Goal: Task Accomplishment & Management: Manage account settings

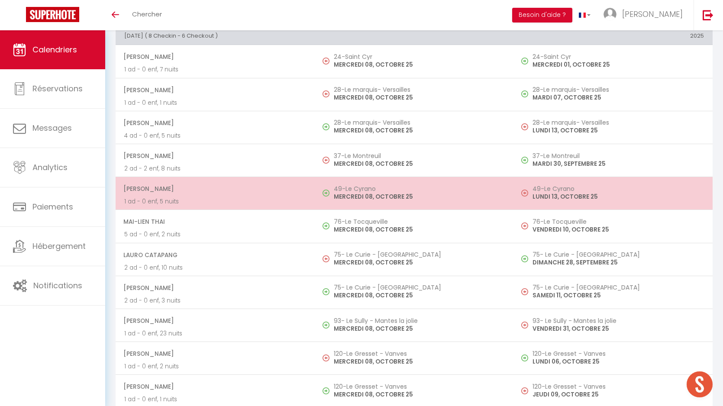
scroll to position [1081, 0]
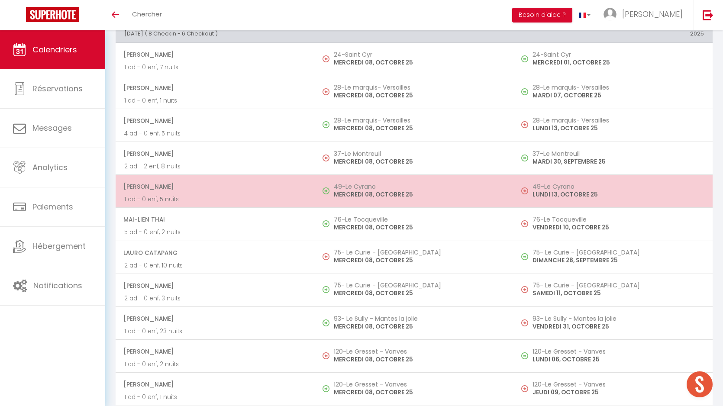
click at [347, 203] on td "49-Le Cyrano MERCREDI 08, OCTOBRE 25" at bounding box center [414, 191] width 199 height 33
select select "OK"
select select "0"
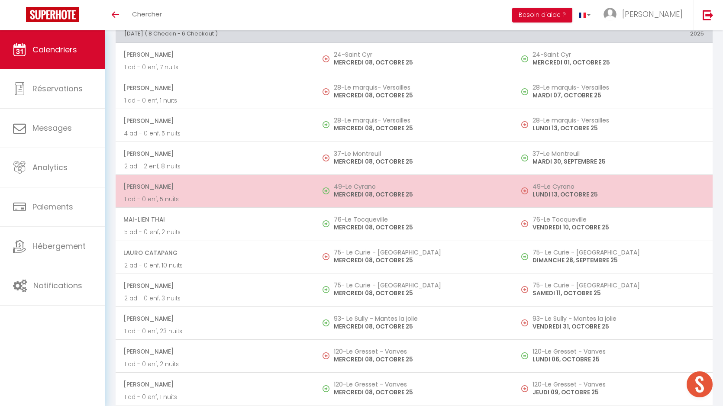
select select "1"
select select
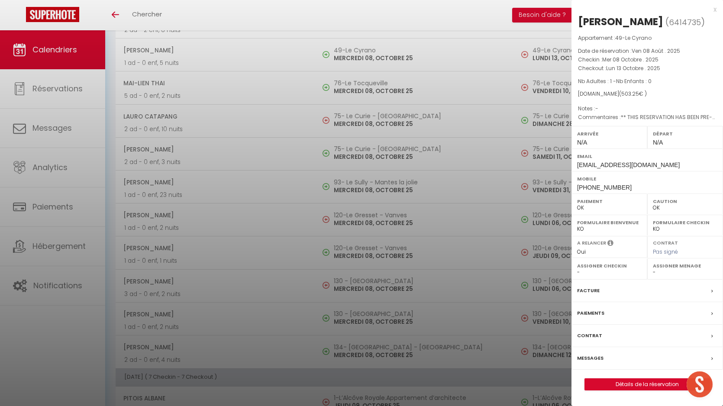
scroll to position [1226, 0]
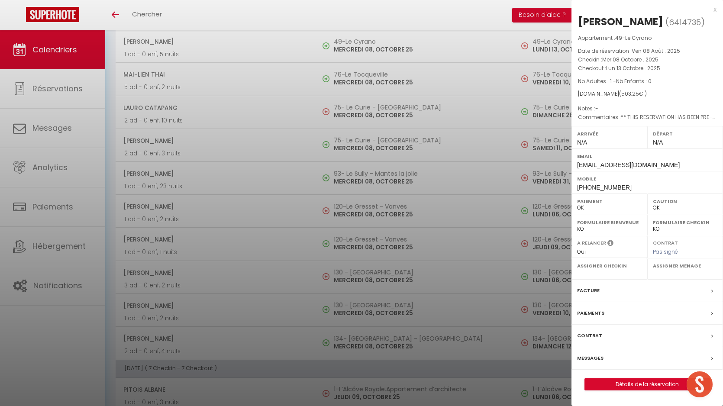
click at [367, 222] on div at bounding box center [361, 203] width 723 height 406
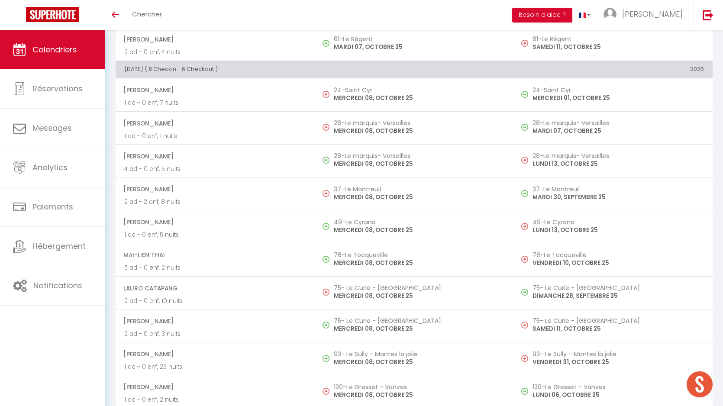
scroll to position [1051, 0]
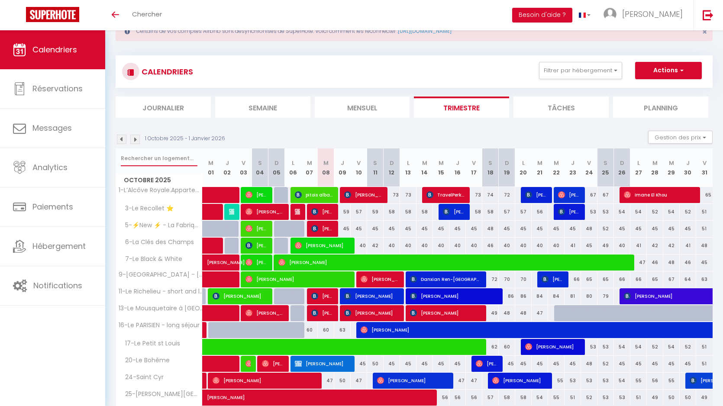
click at [152, 162] on input "text" at bounding box center [159, 159] width 77 height 16
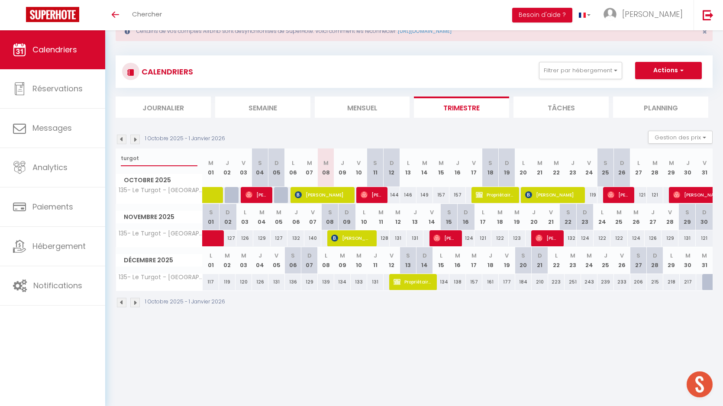
type input "turgot"
click at [338, 199] on span "[PERSON_NAME]" at bounding box center [322, 195] width 55 height 16
select select "OK"
select select "KO"
select select "0"
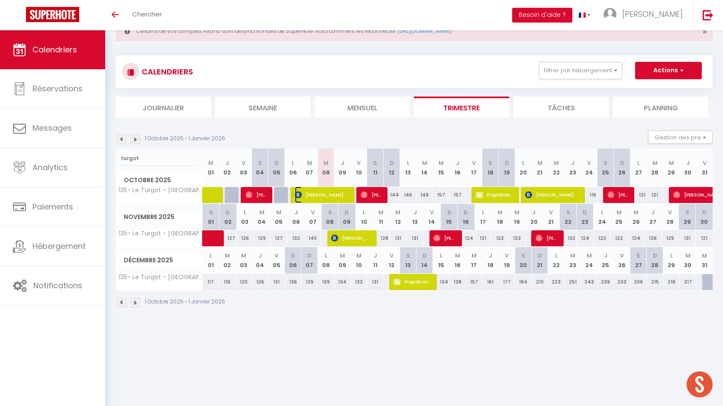
select select "0"
select select "1"
select select
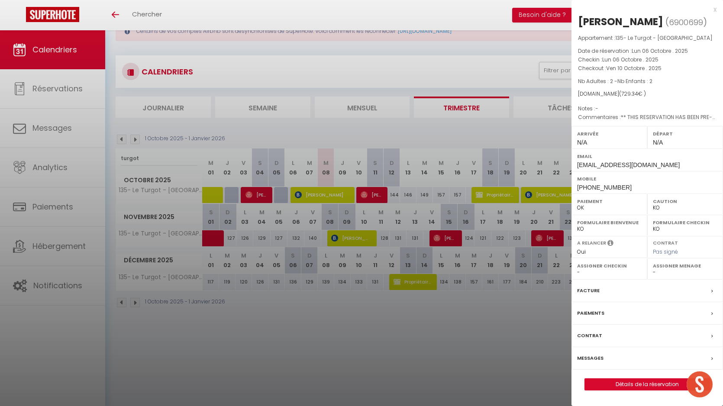
click at [458, 117] on div at bounding box center [361, 203] width 723 height 406
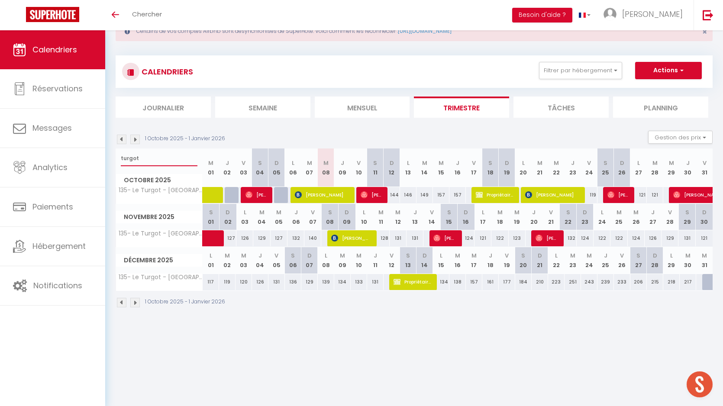
click at [132, 163] on input "turgot" at bounding box center [159, 159] width 77 height 16
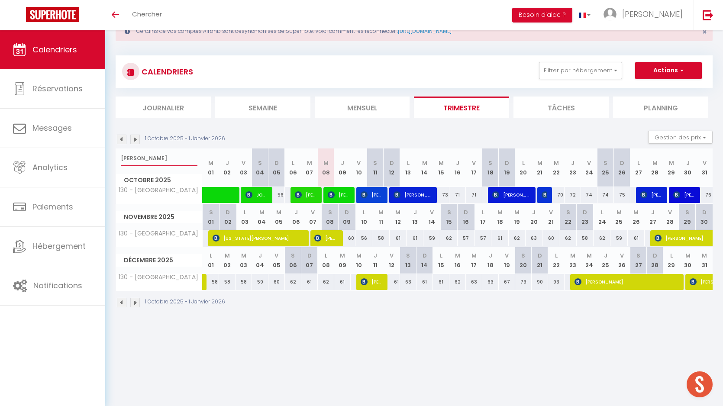
type input "julien"
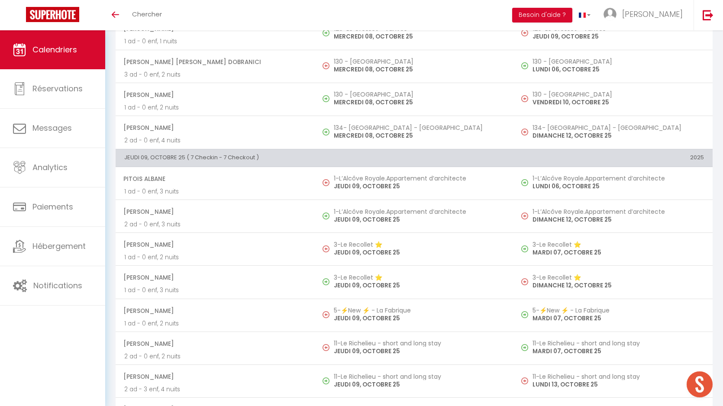
scroll to position [1438, 0]
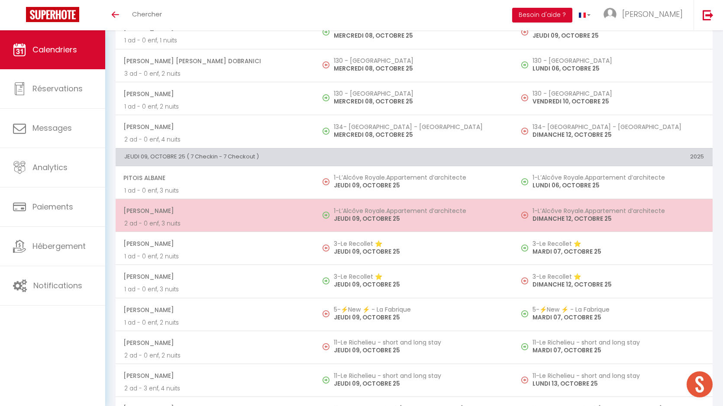
click at [364, 211] on h5 "1-L’Alcôve Royale.Appartement d’architecte" at bounding box center [420, 210] width 172 height 7
select select "KO"
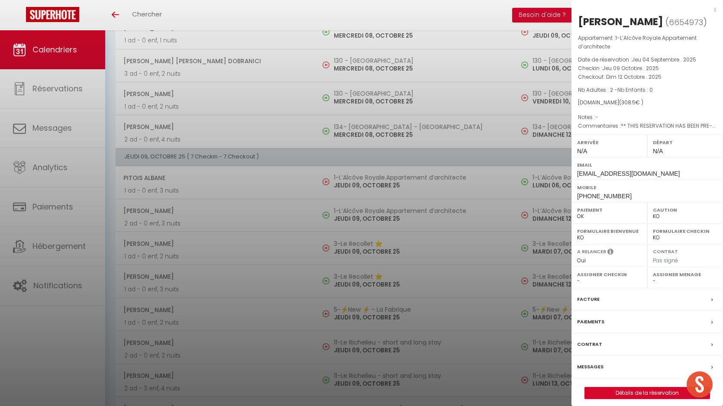
click at [598, 372] on label "Messages" at bounding box center [590, 367] width 26 height 9
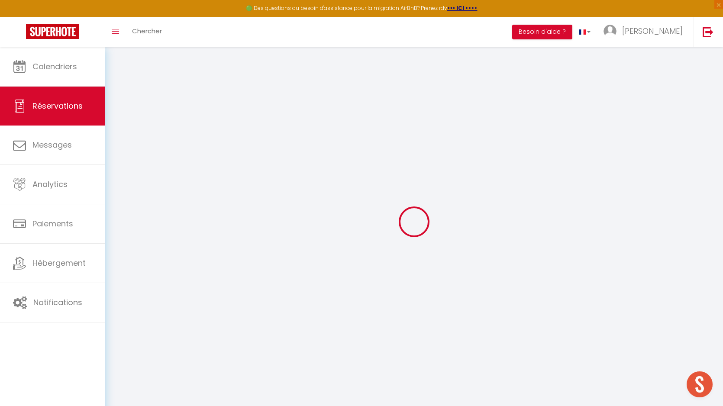
select select
checkbox input "true"
type textarea "** THIS RESERVATION HAS BEEN PRE-PAID ** BOOKING NOTE : Payment charge is EUR 4…"
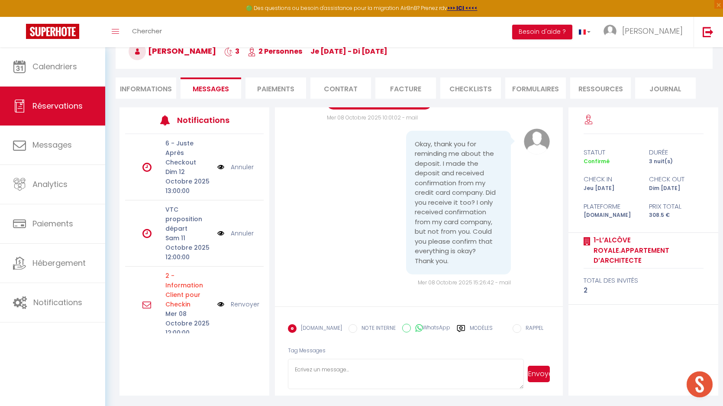
scroll to position [3175, 0]
click at [470, 326] on label "Modèles" at bounding box center [481, 331] width 23 height 15
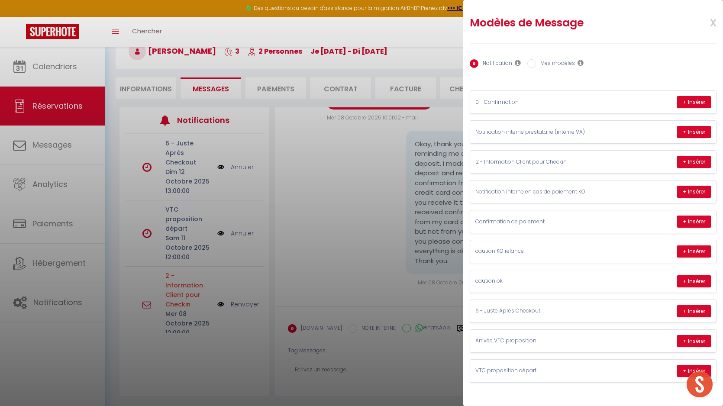
click at [411, 270] on div at bounding box center [361, 203] width 723 height 406
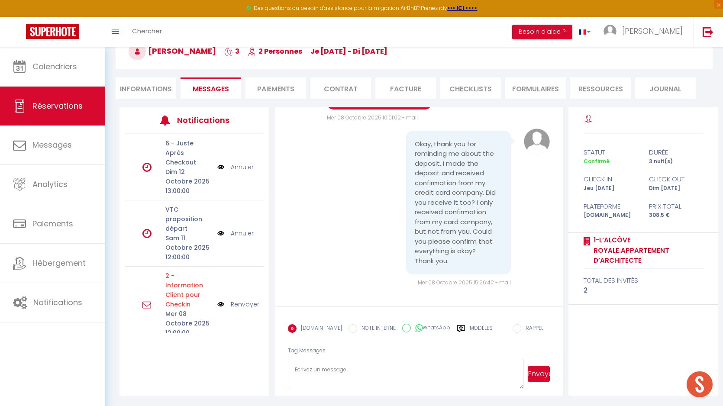
click at [430, 249] on pre "Okay, thank you for reminding me about the deposit. I made the deposit and rece…" at bounding box center [458, 202] width 87 height 127
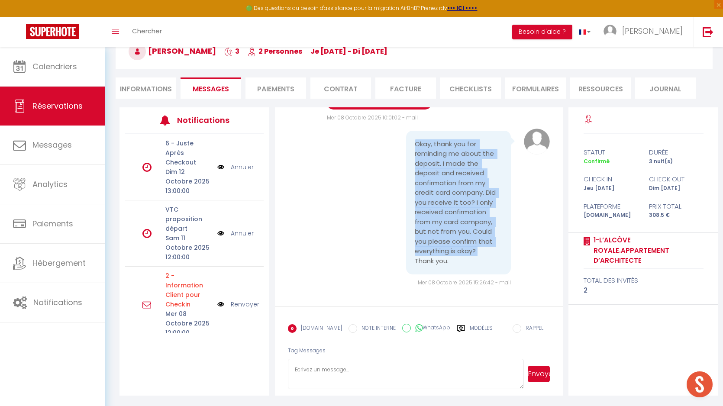
click at [430, 249] on pre "Okay, thank you for reminding me about the deposit. I made the deposit and rece…" at bounding box center [458, 202] width 87 height 127
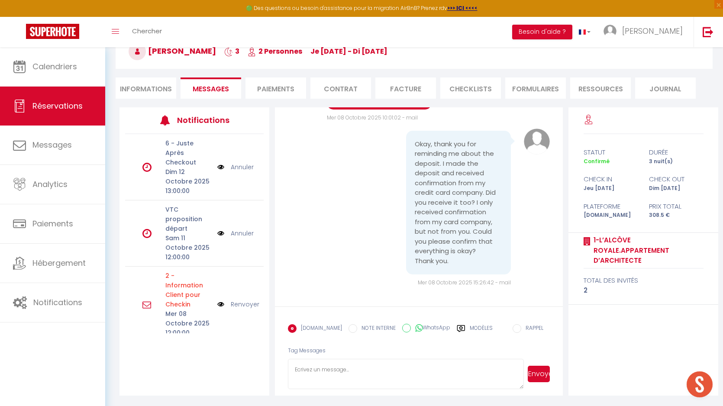
click at [443, 258] on pre "Okay, thank you for reminding me about the deposit. I made the deposit and rece…" at bounding box center [458, 202] width 87 height 127
click at [444, 224] on pre "Okay, thank you for reminding me about the deposit. I made the deposit and rece…" at bounding box center [458, 202] width 87 height 127
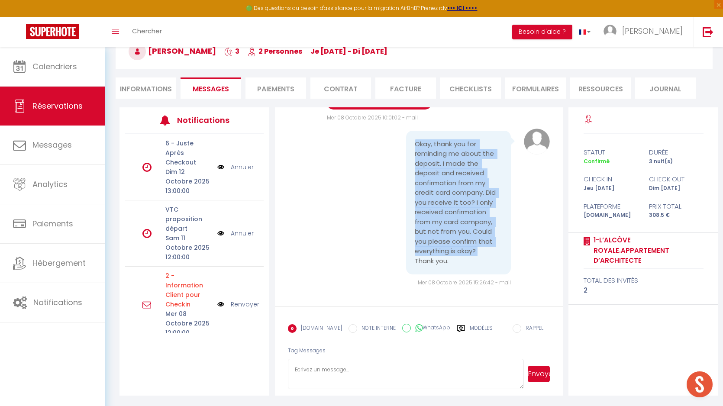
click at [444, 224] on pre "Okay, thank you for reminding me about the deposit. I made the deposit and rece…" at bounding box center [458, 202] width 87 height 127
click at [444, 240] on pre "Okay, thank you for reminding me about the deposit. I made the deposit and rece…" at bounding box center [458, 202] width 87 height 127
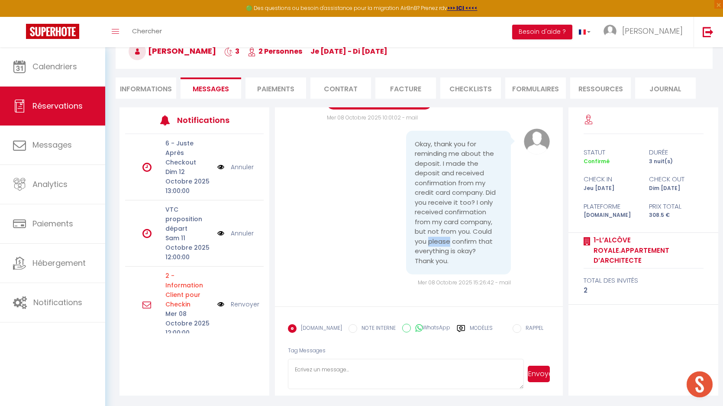
click at [444, 240] on pre "Okay, thank you for reminding me about the deposit. I made the deposit and rece…" at bounding box center [458, 202] width 87 height 127
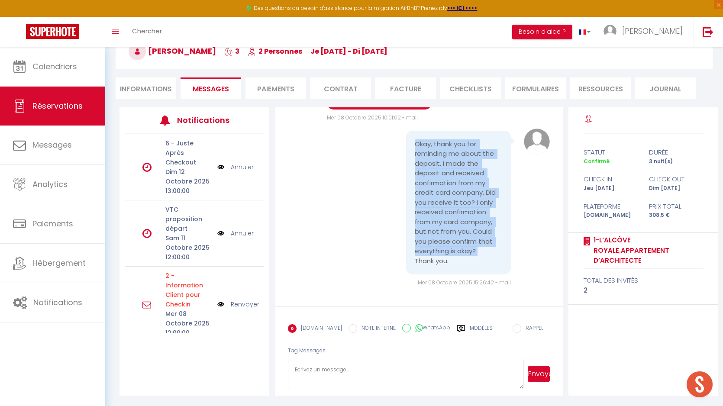
click at [444, 240] on pre "Okay, thank you for reminding me about the deposit. I made the deposit and rece…" at bounding box center [458, 202] width 87 height 127
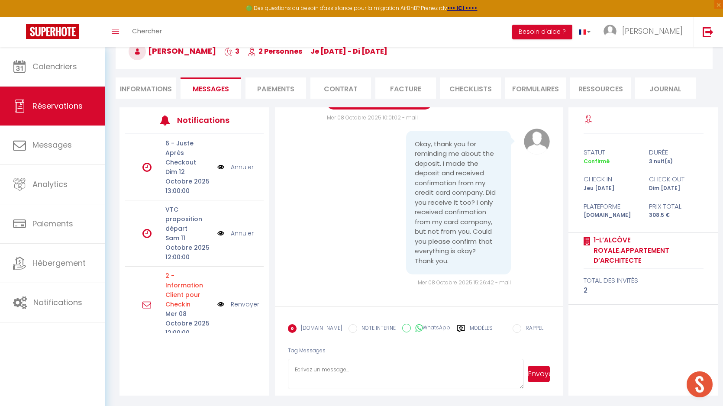
click at [152, 92] on li "Informations" at bounding box center [146, 88] width 61 height 21
select select
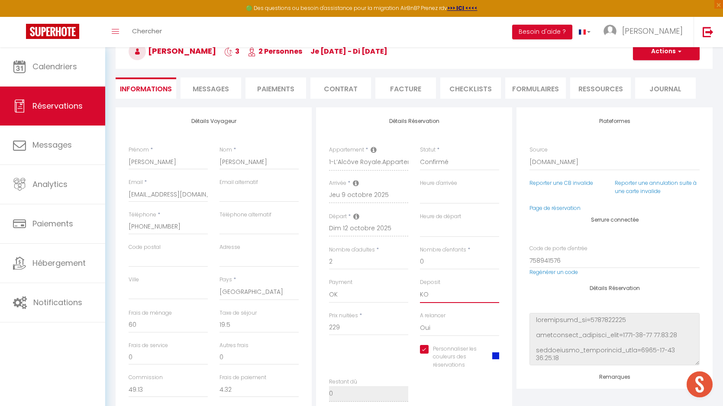
click at [425, 292] on select "OK KO" at bounding box center [459, 295] width 79 height 16
select select "15"
click at [420, 287] on select "OK KO" at bounding box center [459, 295] width 79 height 16
select select
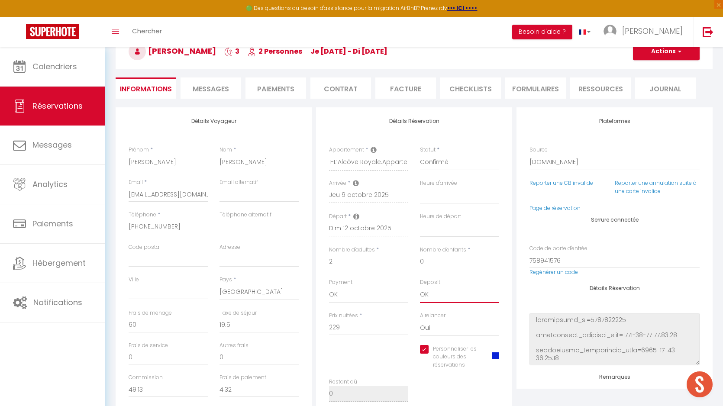
checkbox input "true"
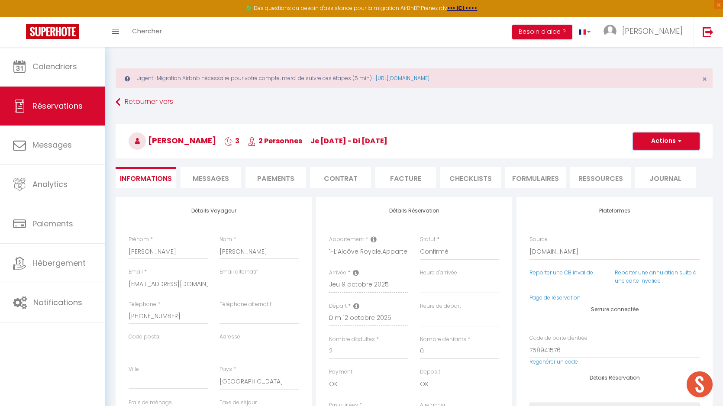
click at [680, 143] on span "button" at bounding box center [678, 141] width 5 height 8
click at [649, 163] on link "Enregistrer" at bounding box center [658, 160] width 68 height 11
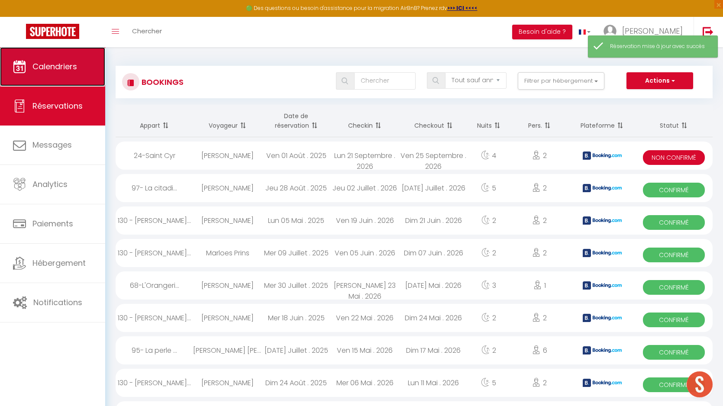
click at [37, 59] on link "Calendriers" at bounding box center [52, 66] width 105 height 39
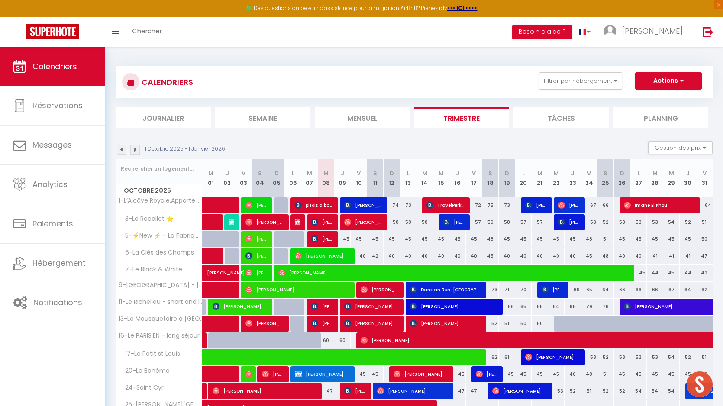
click at [263, 113] on li "Semaine" at bounding box center [262, 117] width 95 height 21
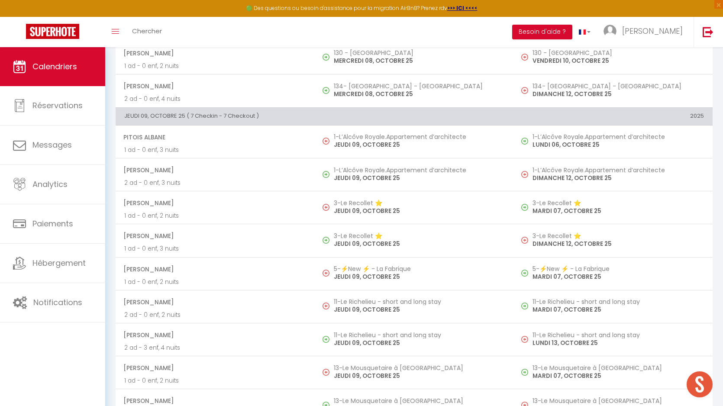
scroll to position [1469, 0]
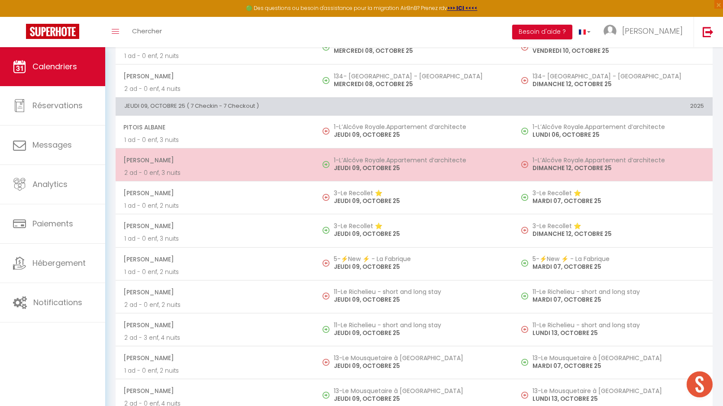
click at [359, 168] on p "JEUDI 09, OCTOBRE 25" at bounding box center [420, 168] width 172 height 9
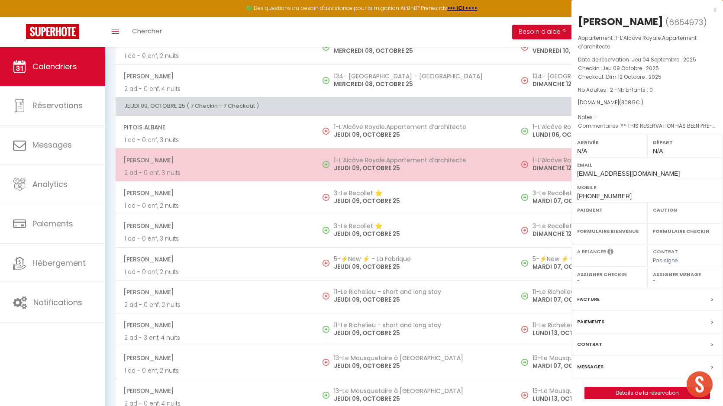
select select "OK"
select select "0"
select select "1"
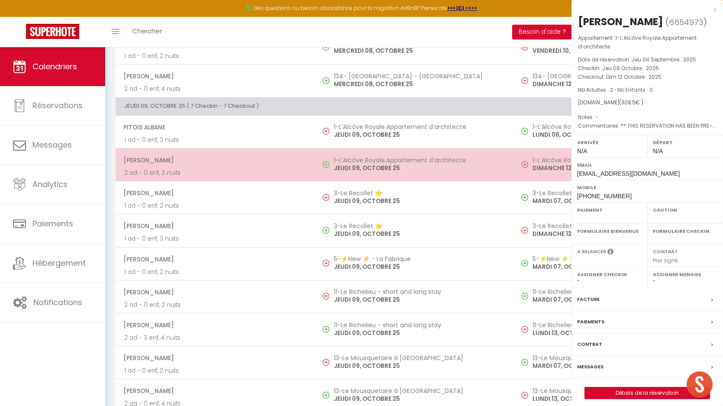
select select
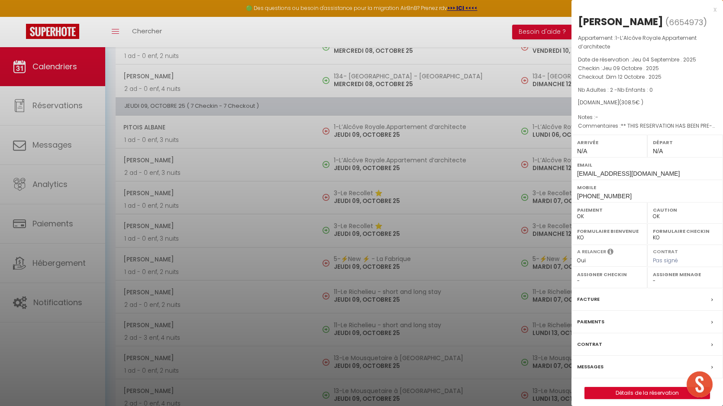
click at [592, 372] on label "Messages" at bounding box center [590, 367] width 26 height 9
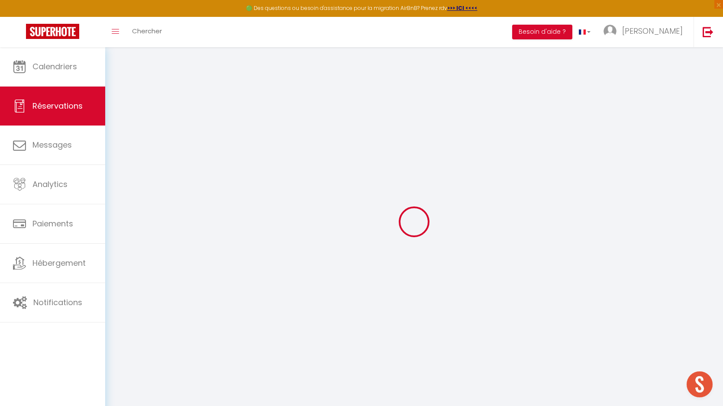
type input "[PERSON_NAME]"
type input "[EMAIL_ADDRESS][DOMAIN_NAME]"
type input "[PHONE_NUMBER]"
select select "BR"
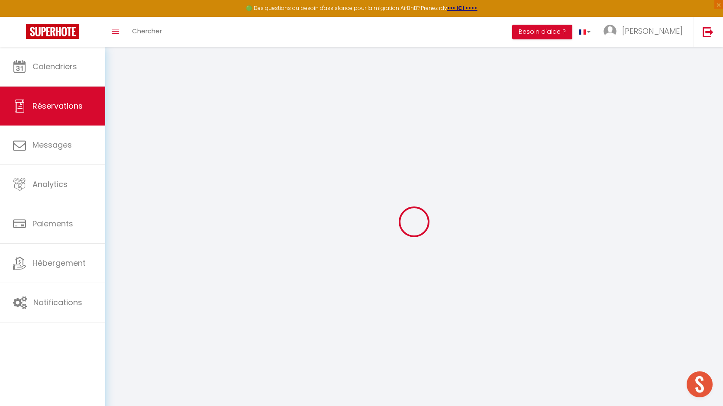
type input "49.13"
type input "4.32"
select select "4865"
select select "1"
select select
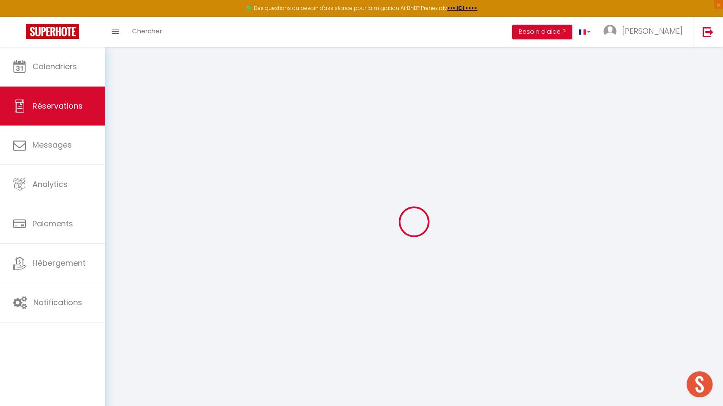
select select
type input "2"
select select "12"
select select
type input "229"
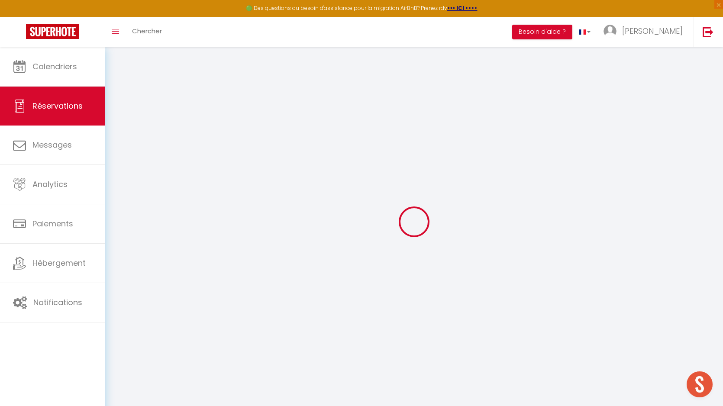
checkbox input "true"
type input "0"
select select "2"
type input "60"
type input "0"
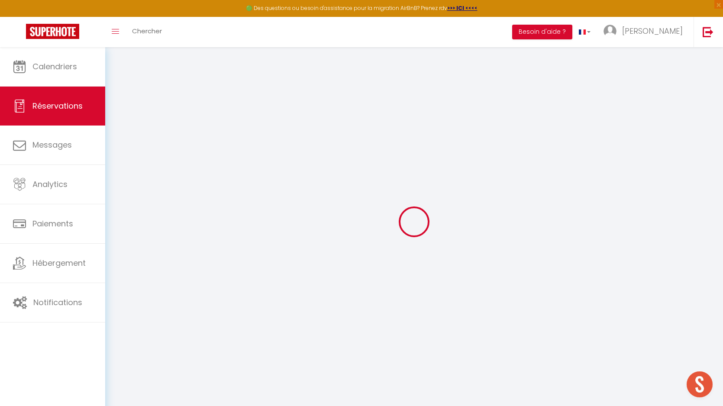
type input "0"
select select
select select "15"
checkbox input "true"
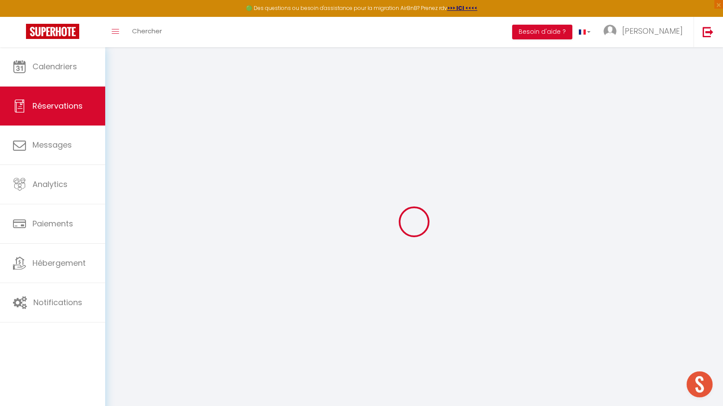
select select
checkbox input "true"
select select
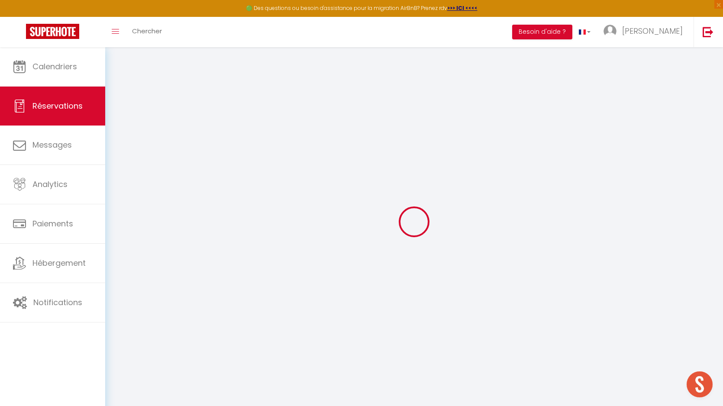
checkbox input "true"
type textarea "** THIS RESERVATION HAS BEEN PRE-PAID ** BOOKING NOTE : Payment charge is EUR 4…"
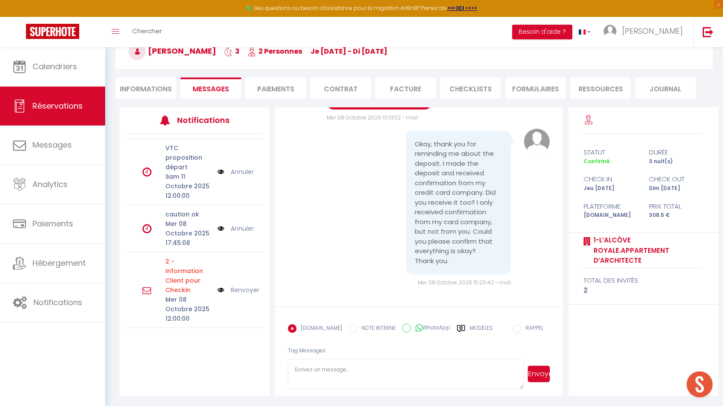
scroll to position [79, 0]
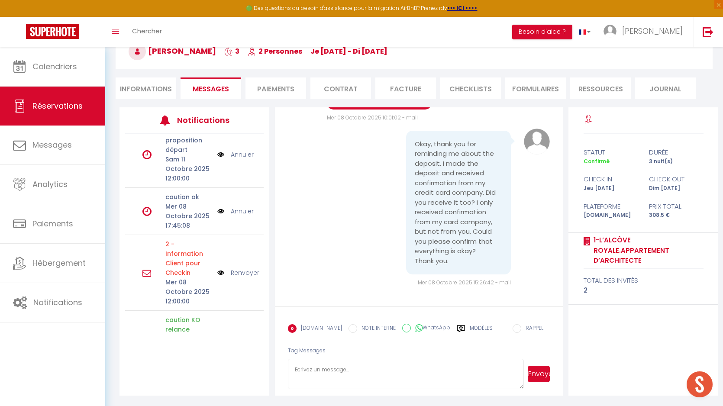
click at [238, 268] on link "Renvoyer" at bounding box center [245, 273] width 29 height 10
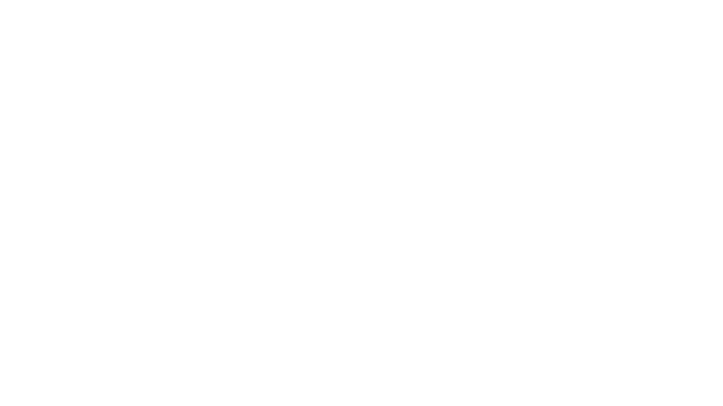
select select
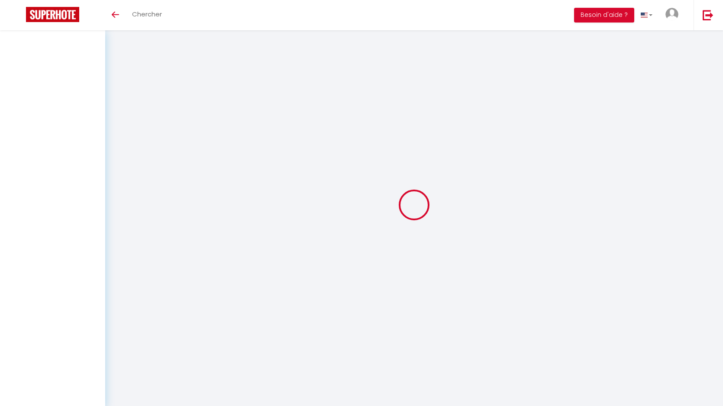
select select
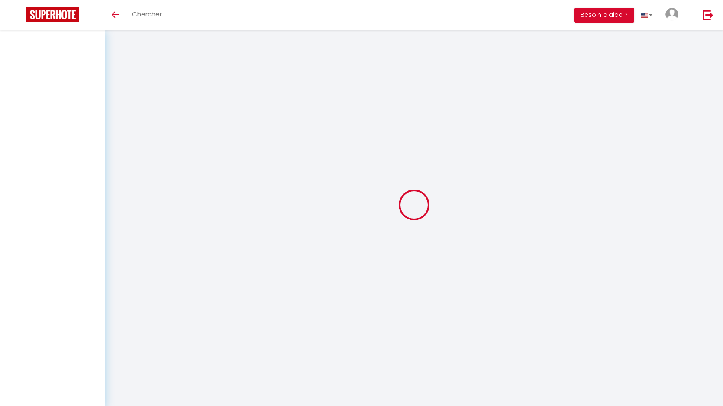
select select
checkbox input "false"
select select
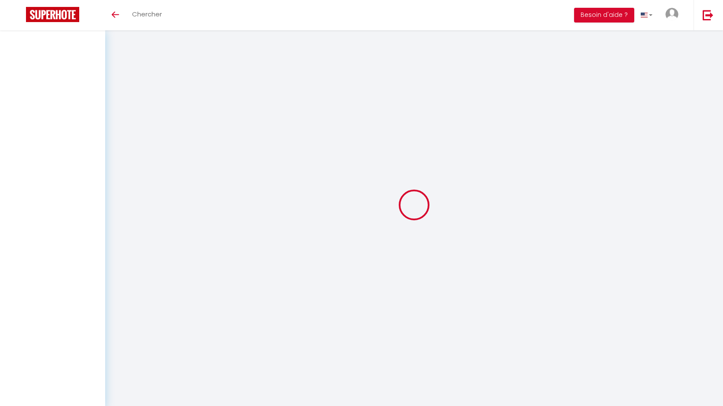
select select
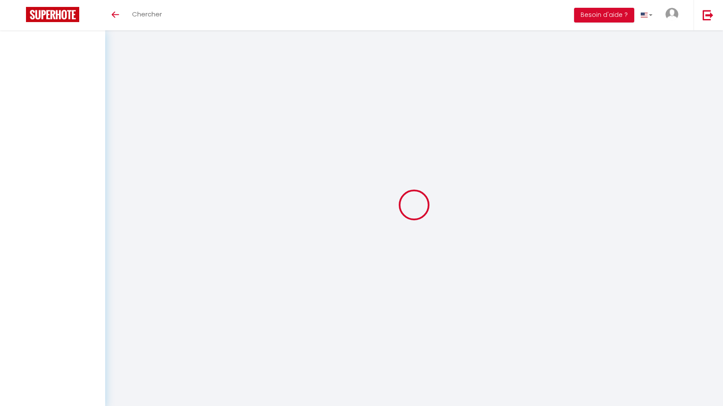
checkbox input "false"
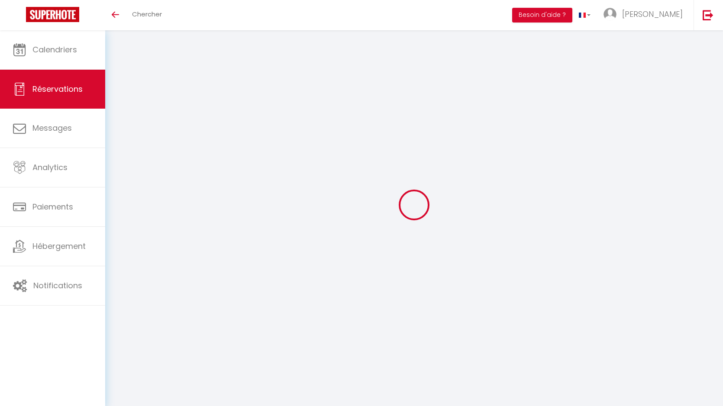
select select
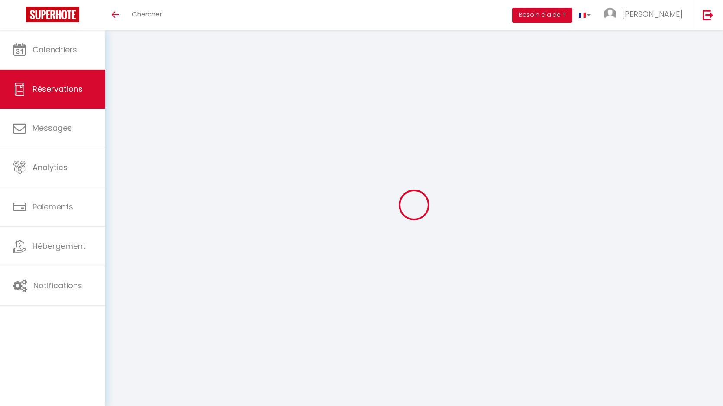
select select
checkbox input "false"
select select
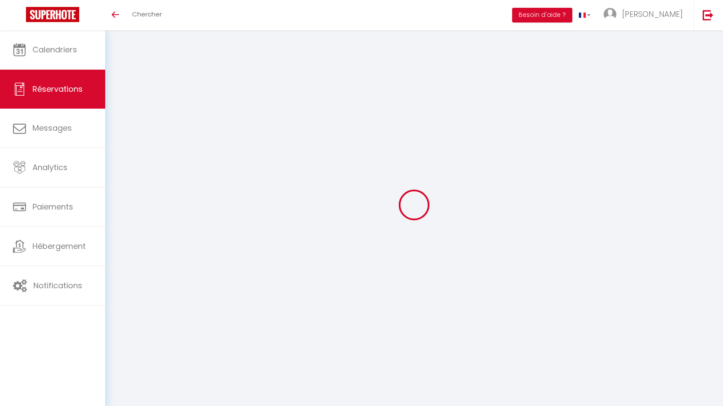
select select
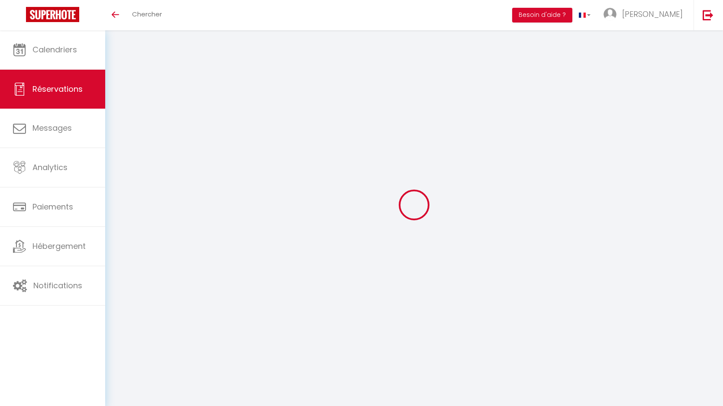
checkbox input "false"
select select
checkbox input "true"
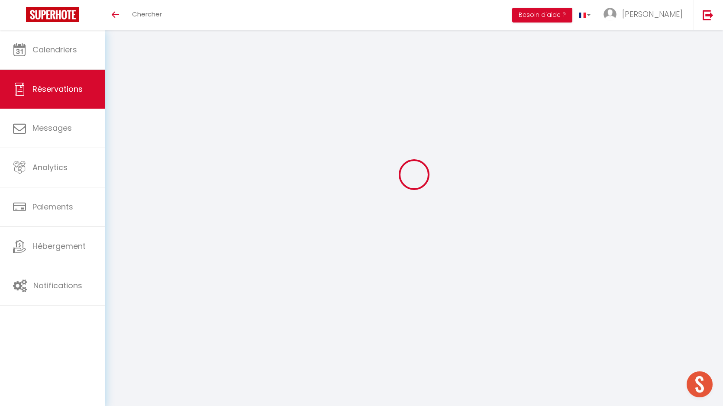
type textarea "** THIS RESERVATION HAS BEEN PRE-PAID ** BOOKING NOTE : Payment charge is EUR 4…"
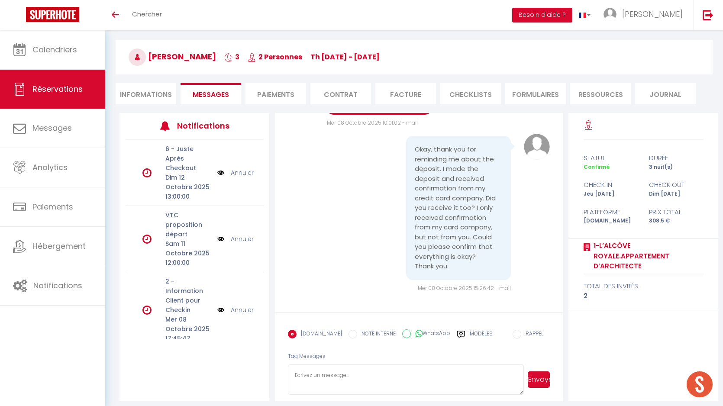
scroll to position [73, 0]
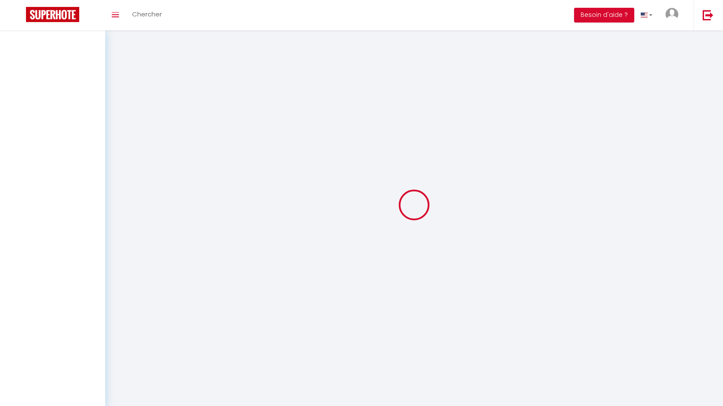
select select
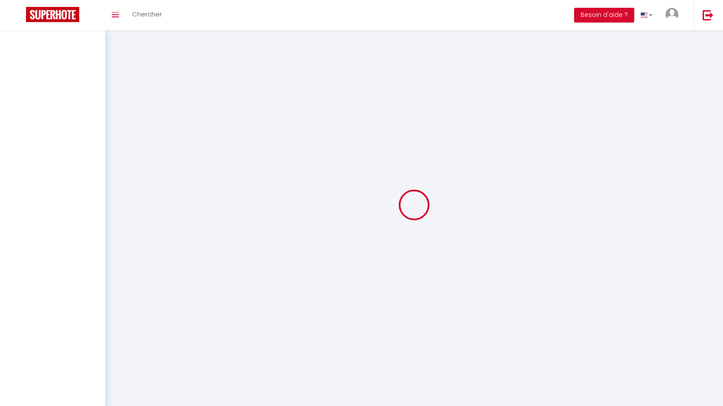
select select
checkbox input "false"
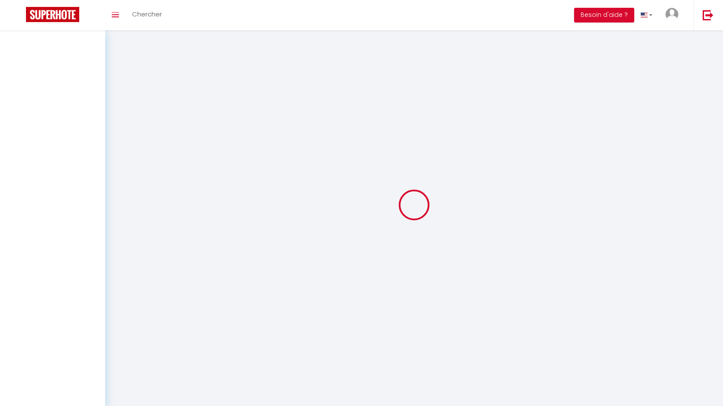
select select
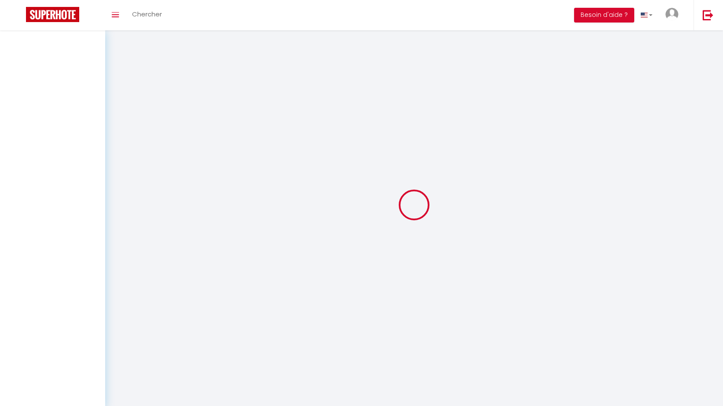
select select
checkbox input "false"
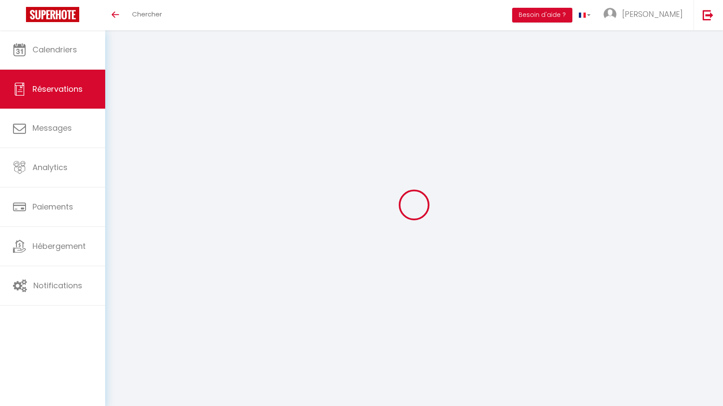
select select
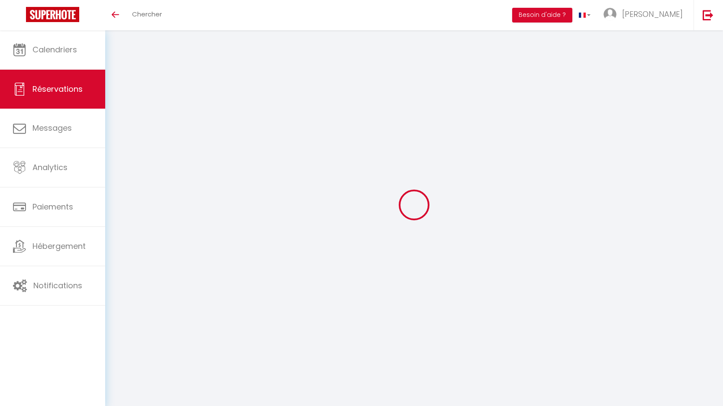
select select
checkbox input "false"
select select
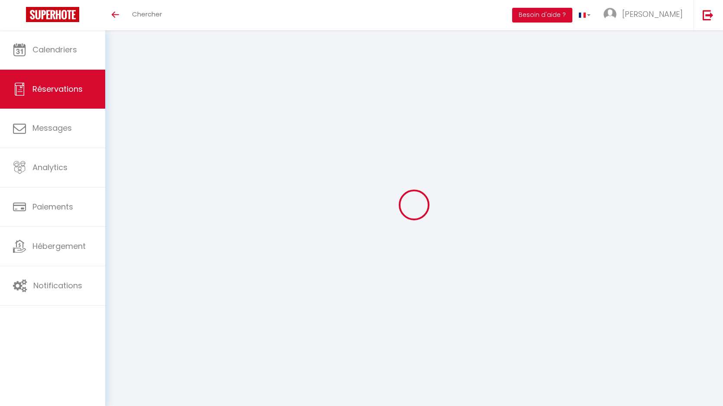
select select
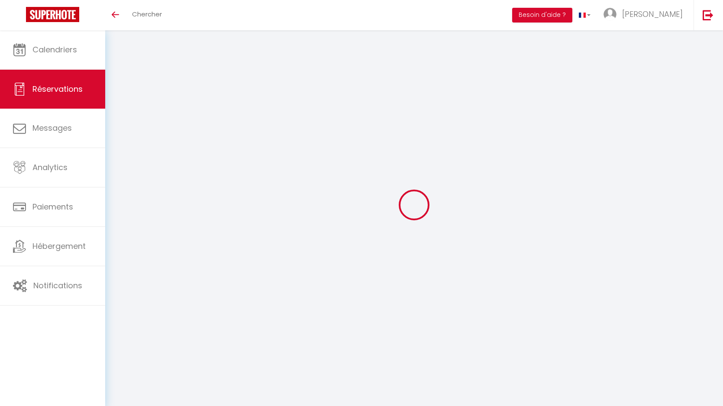
checkbox input "false"
select select
checkbox input "true"
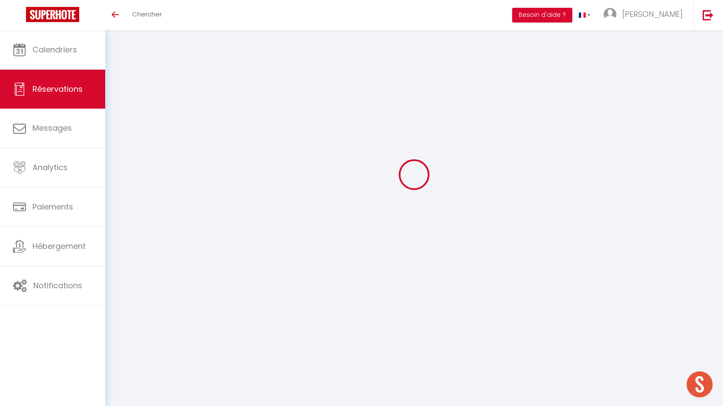
type textarea "** THIS RESERVATION HAS BEEN PRE-PAID ** BOOKING NOTE : Payment charge is EUR 4…"
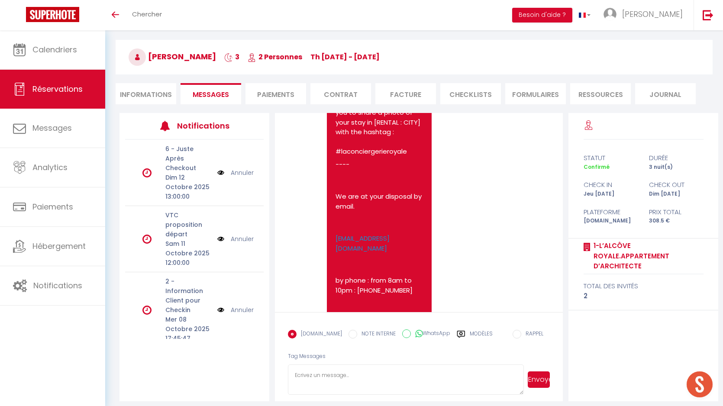
scroll to position [5610, 0]
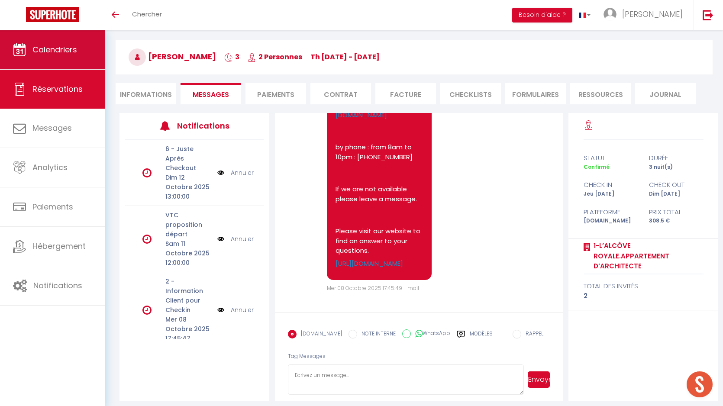
click at [49, 52] on span "Calendriers" at bounding box center [54, 49] width 45 height 11
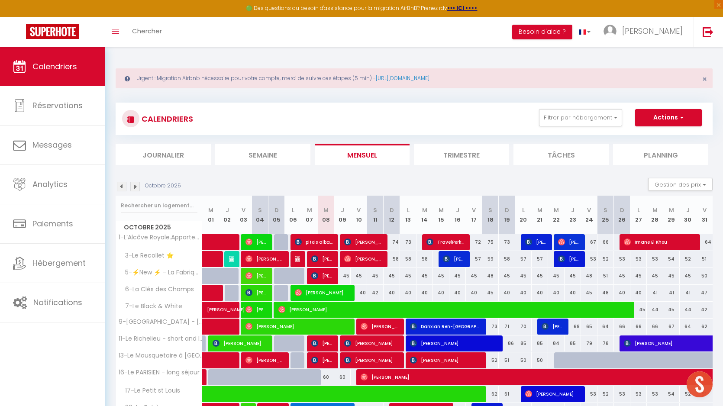
click at [269, 156] on li "Semaine" at bounding box center [262, 154] width 95 height 21
